Goal: Download file/media

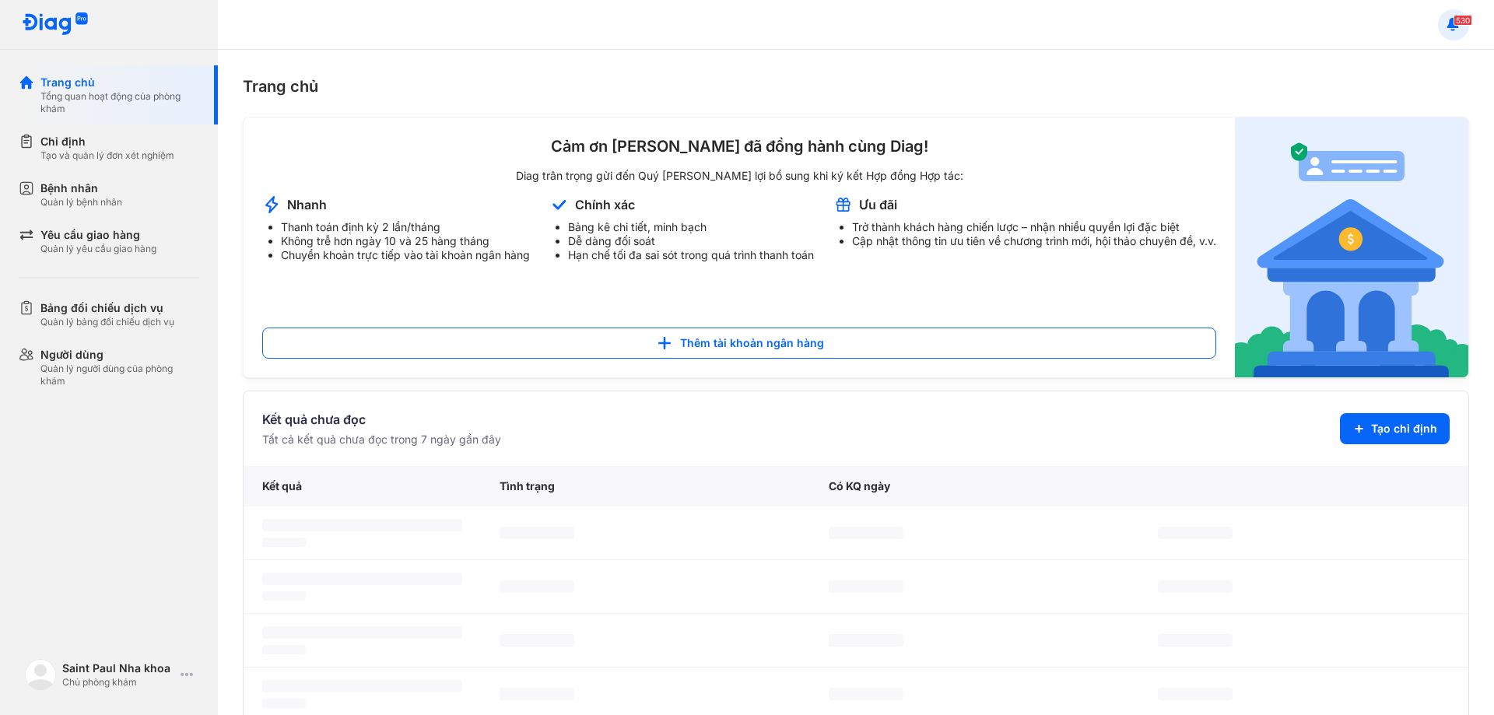
click at [1453, 23] on use at bounding box center [1454, 23] width 12 height 12
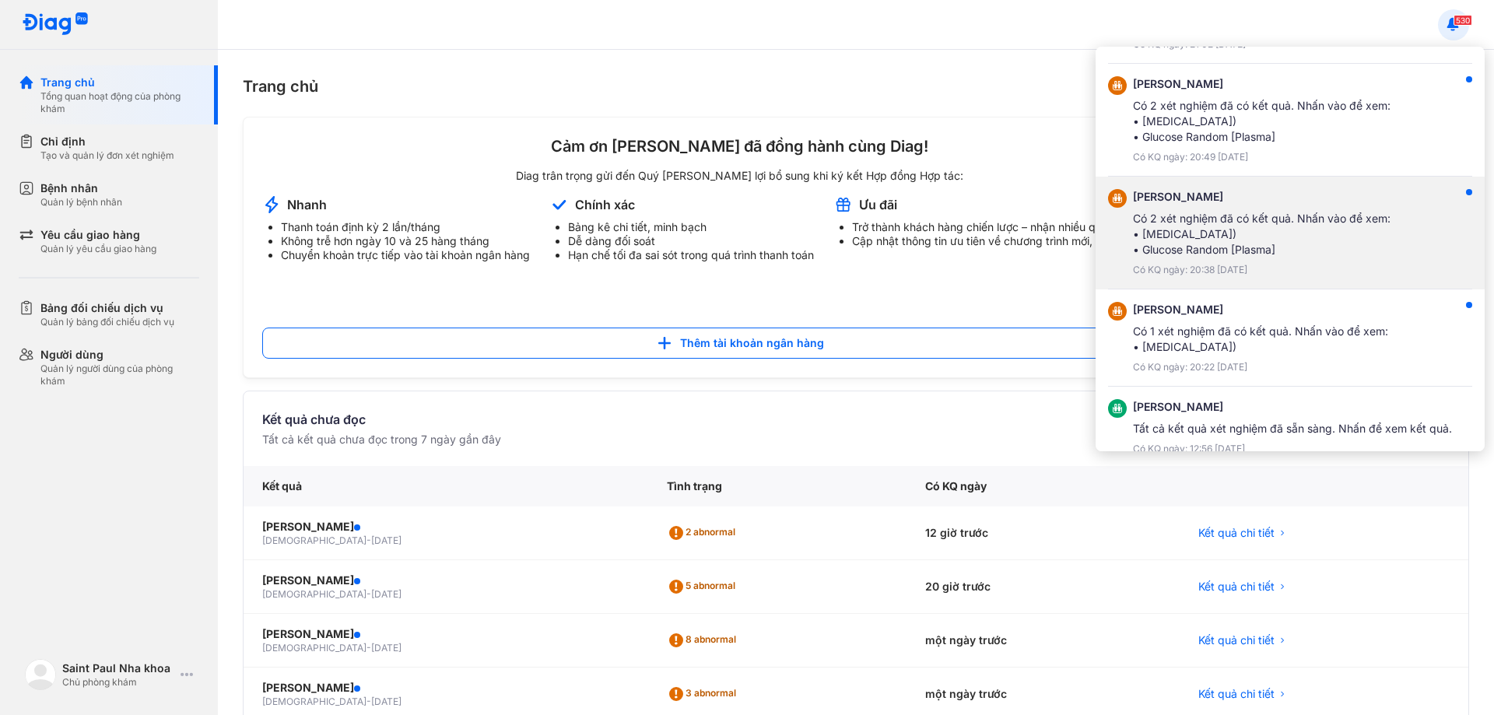
scroll to position [156, 0]
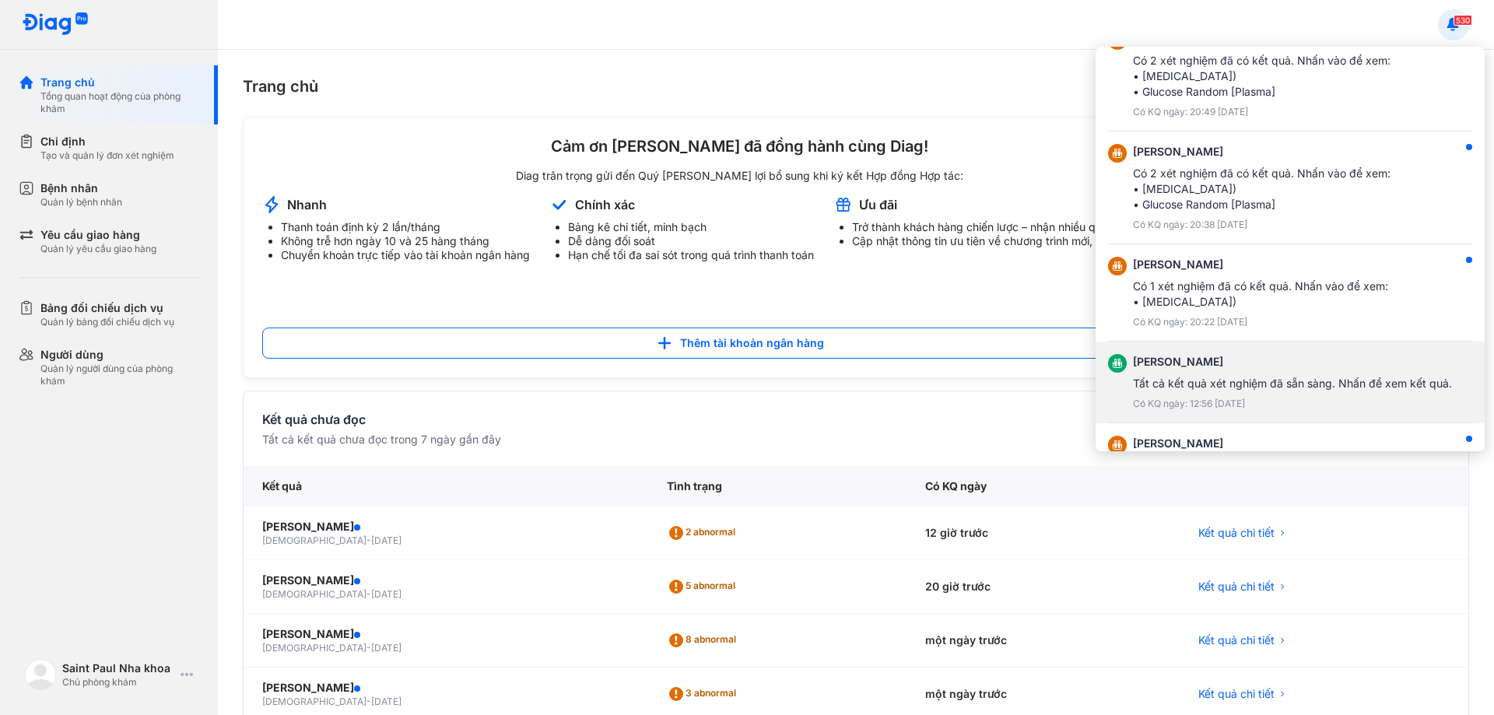
click at [1251, 398] on div "Có KQ ngày: 12:56 03/09/2025" at bounding box center [1292, 404] width 319 height 12
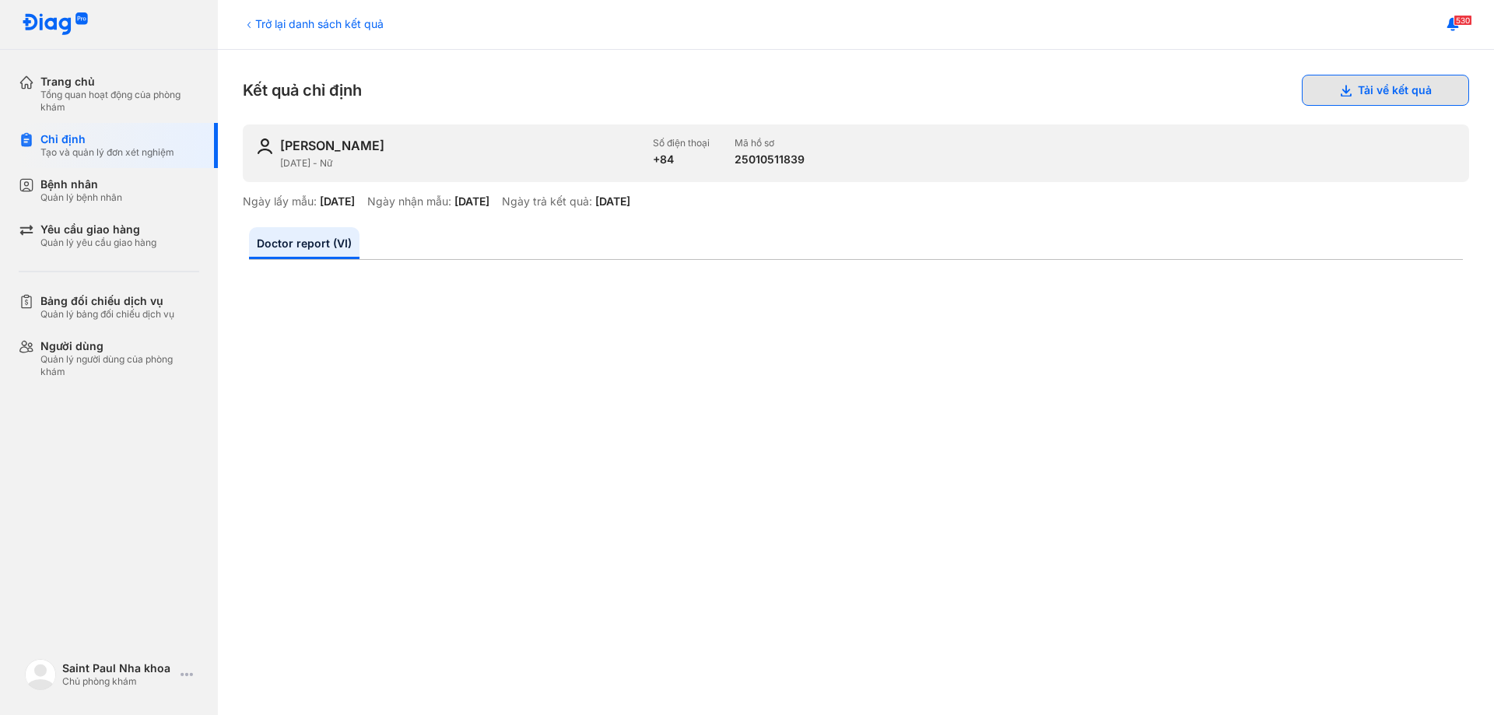
click at [1385, 90] on button "Tải về kết quả" at bounding box center [1385, 90] width 167 height 31
